Goal: Ask a question

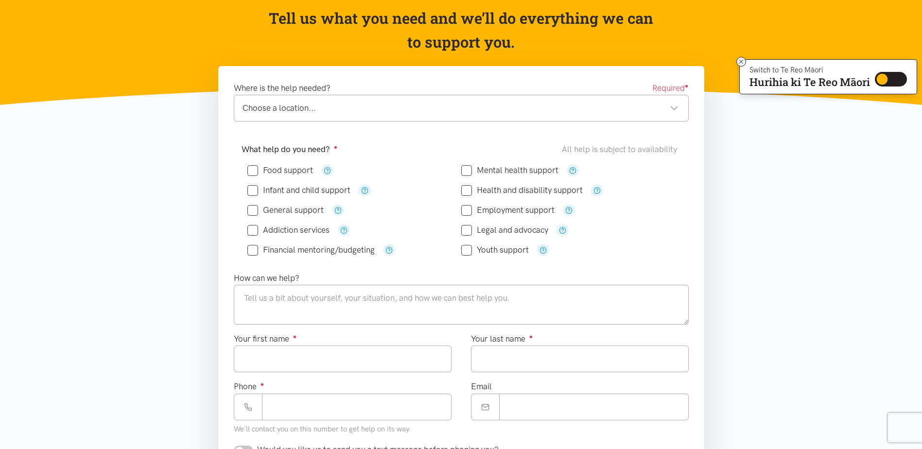
scroll to position [97, 0]
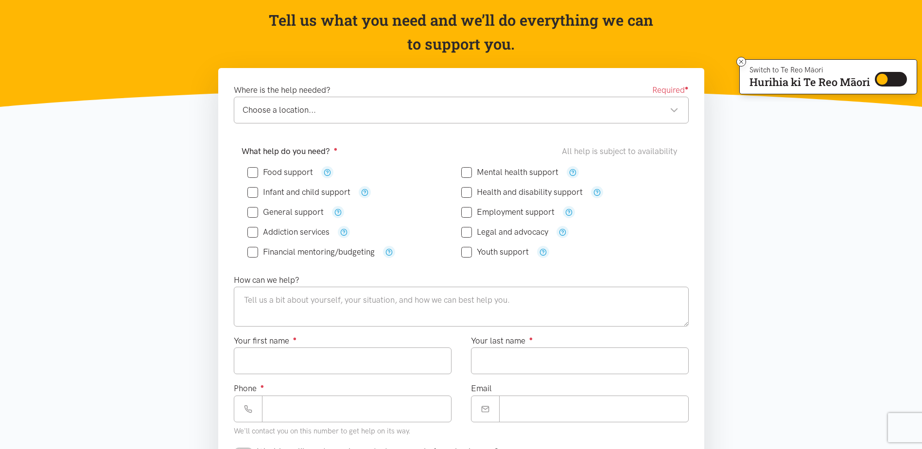
click at [676, 108] on div "Choose a location..." at bounding box center [461, 110] width 436 height 13
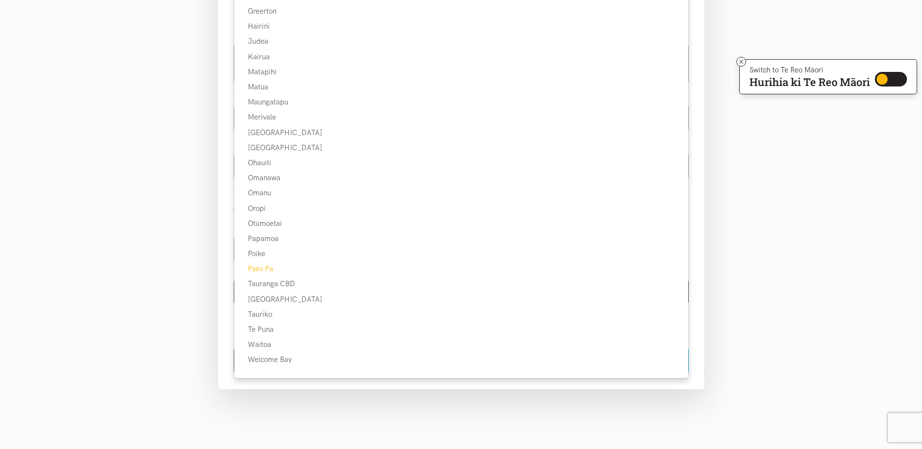
scroll to position [0, 0]
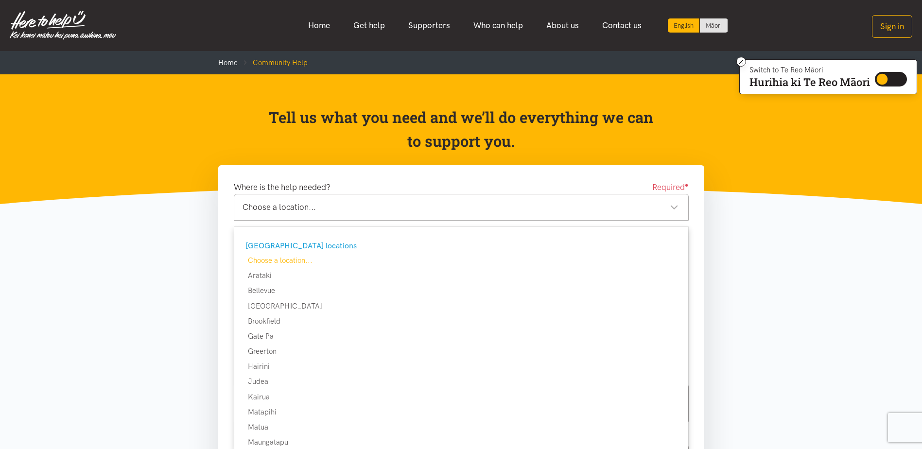
click at [674, 208] on div "Choose a location..." at bounding box center [461, 207] width 436 height 13
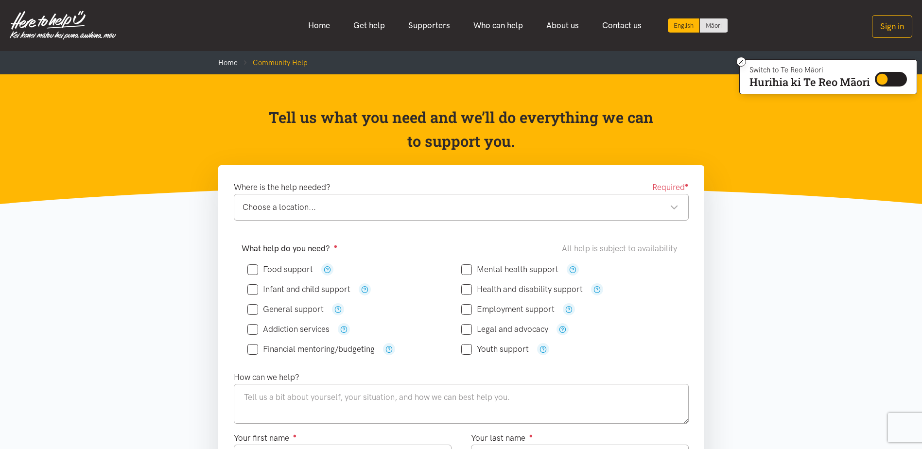
click at [127, 153] on header "Tell us what you need and we’ll do everything we can to support you." at bounding box center [461, 139] width 922 height 130
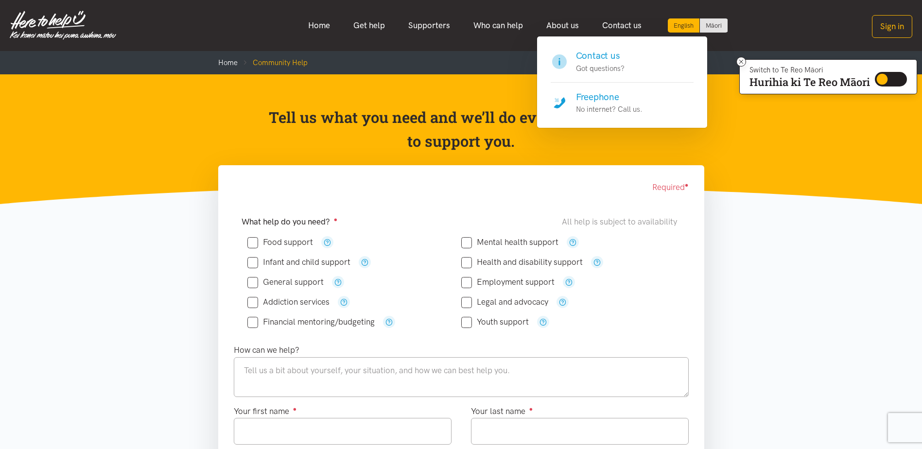
click at [606, 54] on h4 "Contact us" at bounding box center [600, 56] width 49 height 14
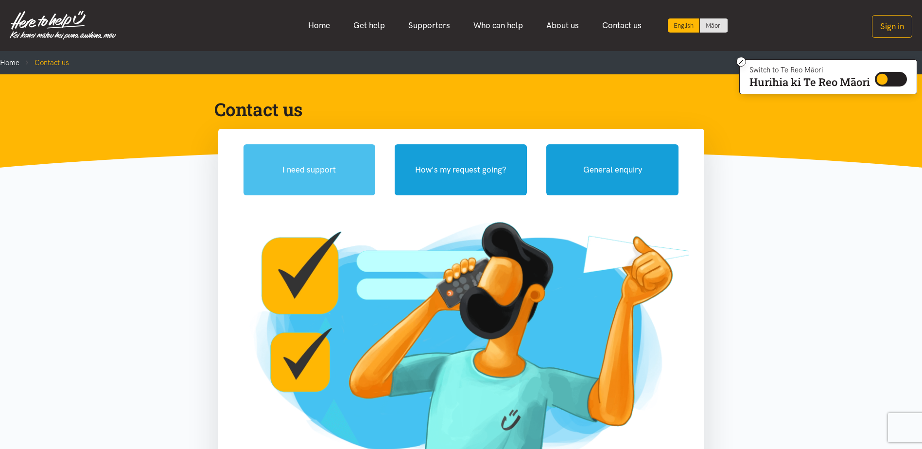
click at [295, 170] on button "I need support" at bounding box center [310, 169] width 132 height 51
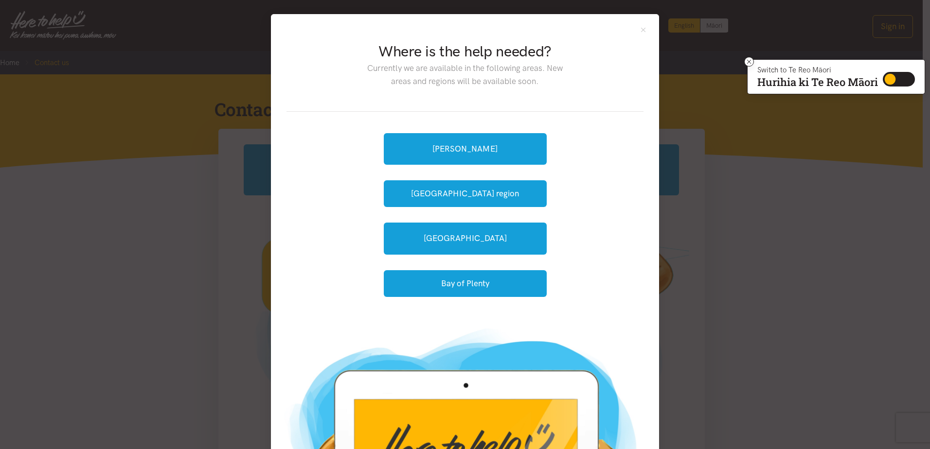
click at [202, 286] on div "Where is the help needed? Currently we are available in the following areas. Ne…" at bounding box center [465, 224] width 930 height 449
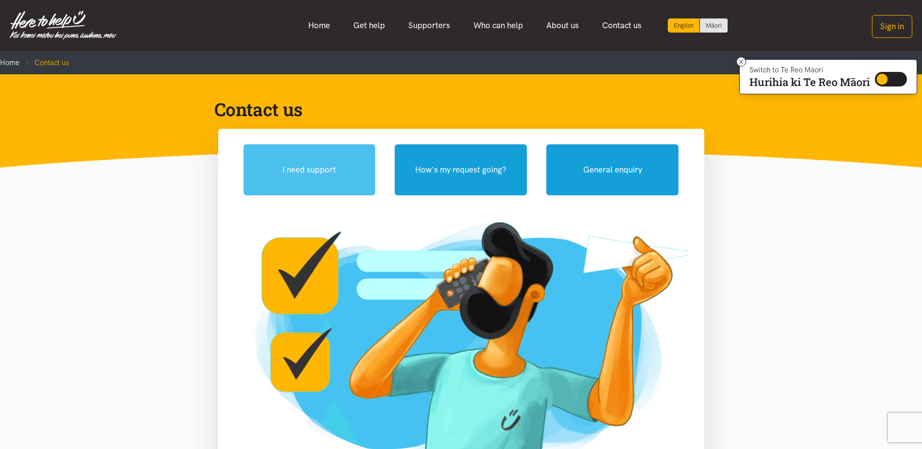
click at [322, 171] on button "I need support" at bounding box center [310, 169] width 132 height 51
click at [297, 172] on button "I need support" at bounding box center [310, 169] width 132 height 51
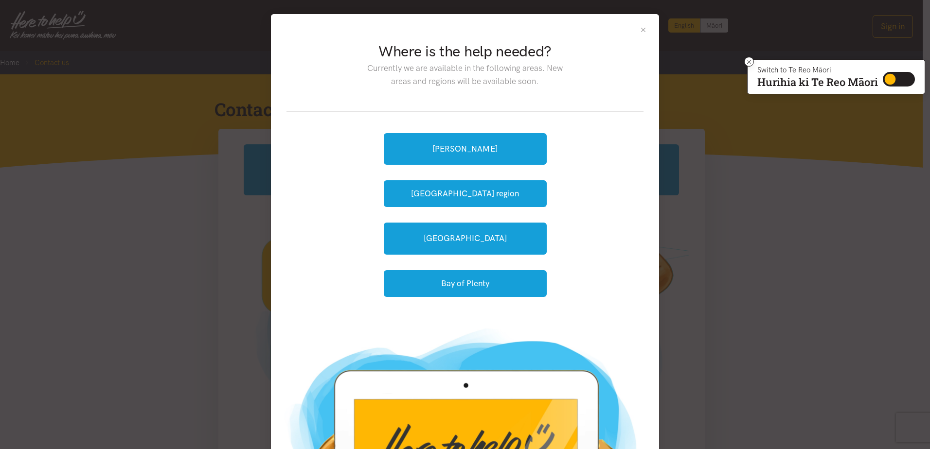
click at [639, 29] on button "Close" at bounding box center [643, 30] width 8 height 8
